Goal: Task Accomplishment & Management: Complete application form

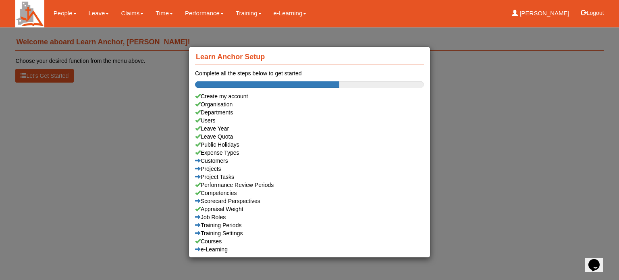
click at [94, 12] on div "Learn Anchor Setup Complete all the steps below to get started Create my accoun…" at bounding box center [309, 140] width 619 height 280
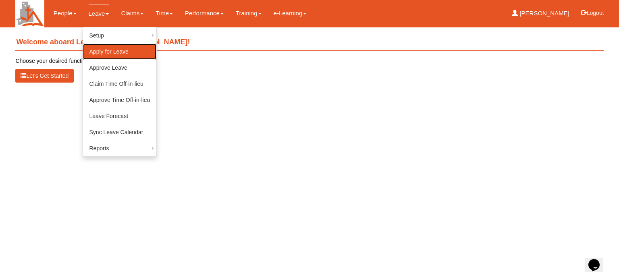
click at [101, 52] on link "Apply for Leave" at bounding box center [120, 51] width 74 height 16
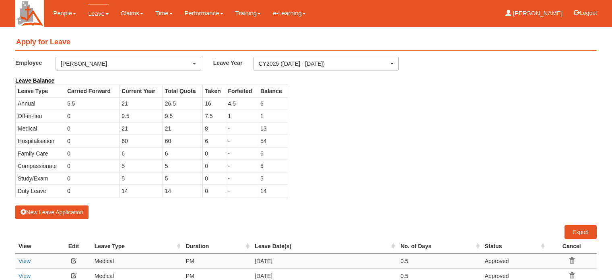
select select "50"
click at [48, 211] on button "New Leave Application" at bounding box center [51, 212] width 73 height 14
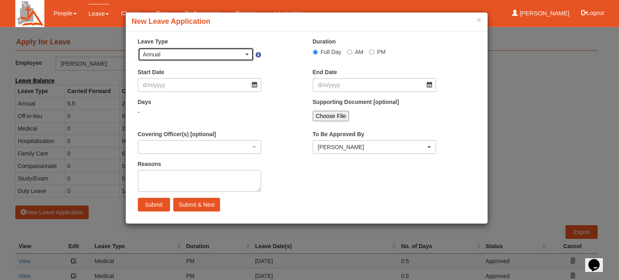
click at [203, 54] on div "Annual" at bounding box center [193, 54] width 101 height 8
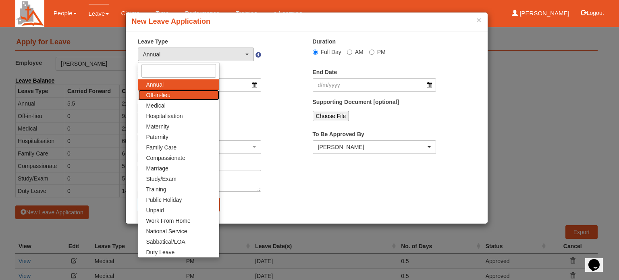
click at [178, 95] on link "Off-in-lieu" at bounding box center [178, 95] width 81 height 10
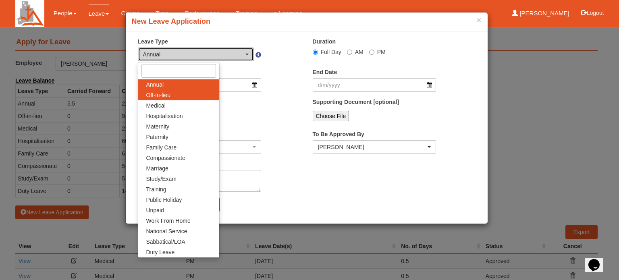
select select "3"
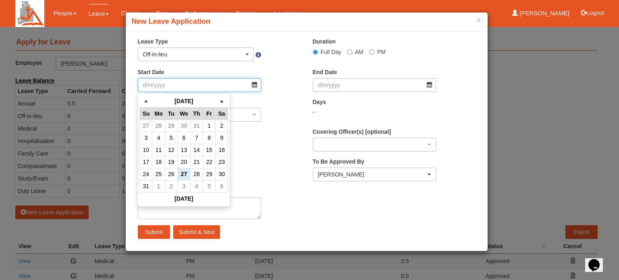
click at [254, 85] on input "Start Date" at bounding box center [200, 85] width 124 height 14
click at [221, 101] on th "»" at bounding box center [221, 101] width 12 height 12
click at [211, 127] on td "5" at bounding box center [209, 126] width 12 height 12
type input "[DATE]"
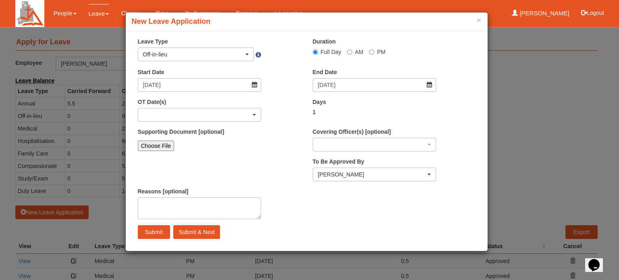
select select
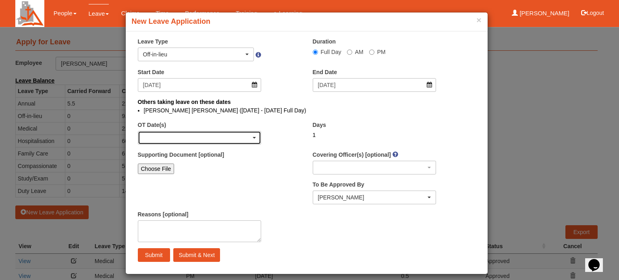
click at [183, 135] on div "button" at bounding box center [199, 137] width 123 height 13
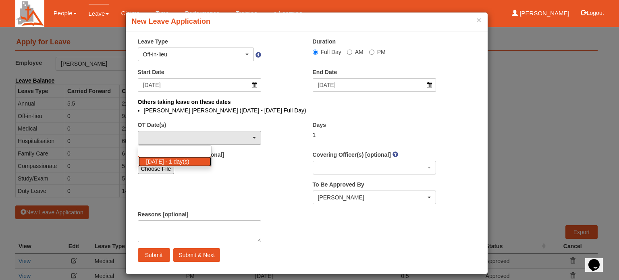
click at [182, 161] on span "[DATE] - 1 day(s)" at bounding box center [167, 161] width 43 height 8
select select "1098"
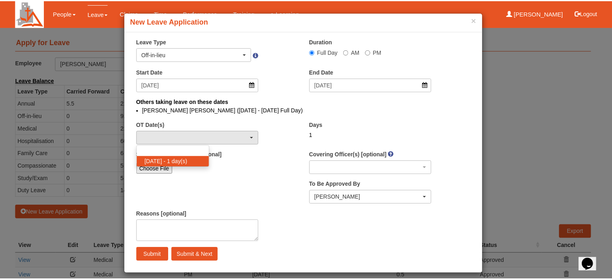
scroll to position [0, 0]
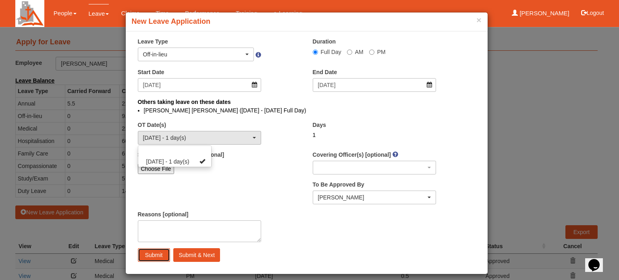
click at [145, 254] on input "Submit" at bounding box center [154, 255] width 32 height 14
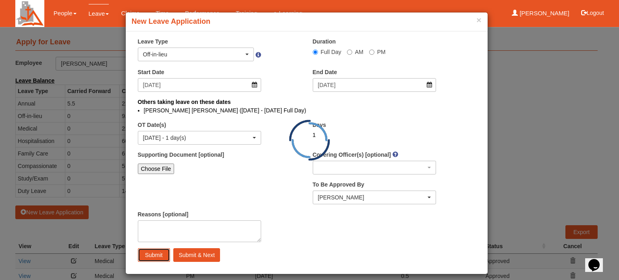
select select "1"
select select
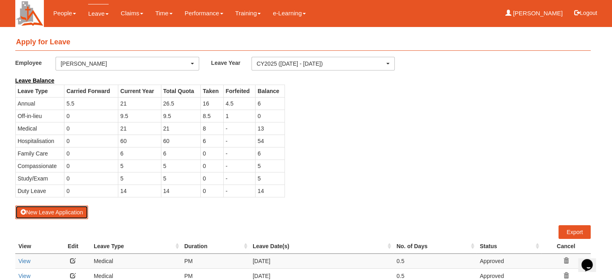
select select "50"
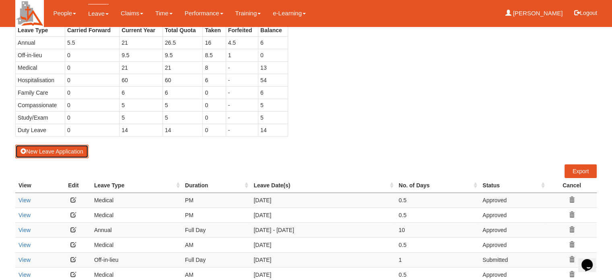
scroll to position [81, 0]
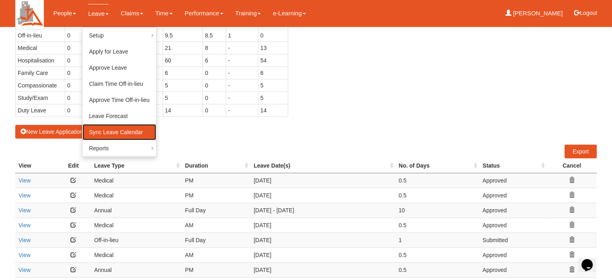
click at [98, 134] on link "Sync Leave Calendar" at bounding box center [120, 132] width 74 height 16
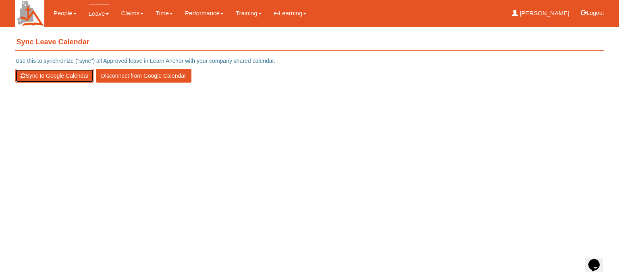
click at [48, 75] on button "Sync to Google Calendar" at bounding box center [54, 76] width 78 height 14
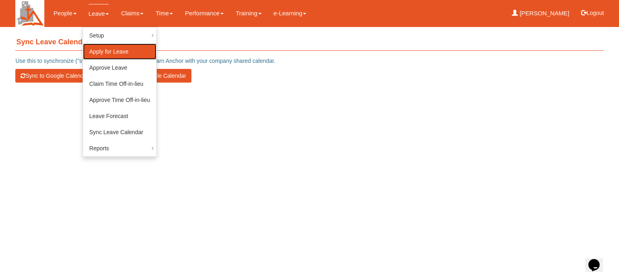
click at [99, 50] on link "Apply for Leave" at bounding box center [120, 51] width 74 height 16
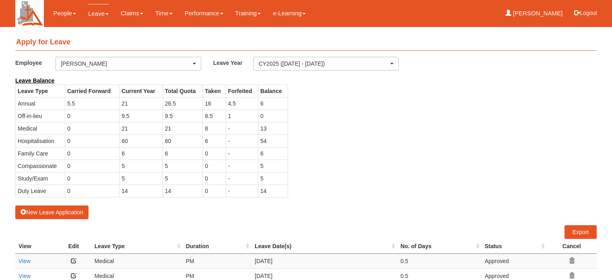
select select "50"
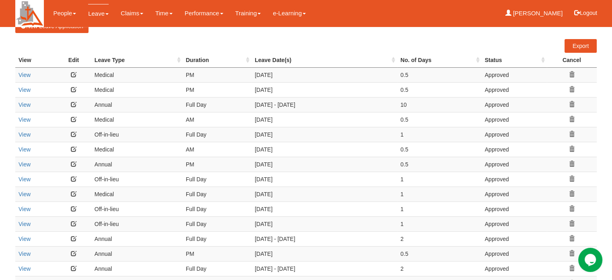
scroll to position [201, 0]
